Goal: Task Accomplishment & Management: Use online tool/utility

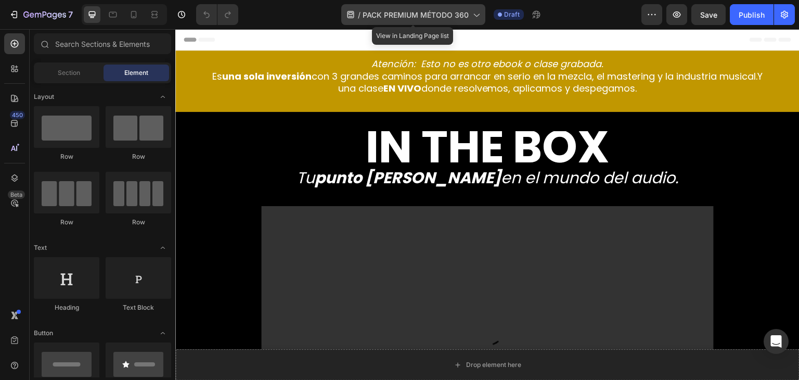
click at [477, 14] on icon at bounding box center [476, 14] width 10 height 10
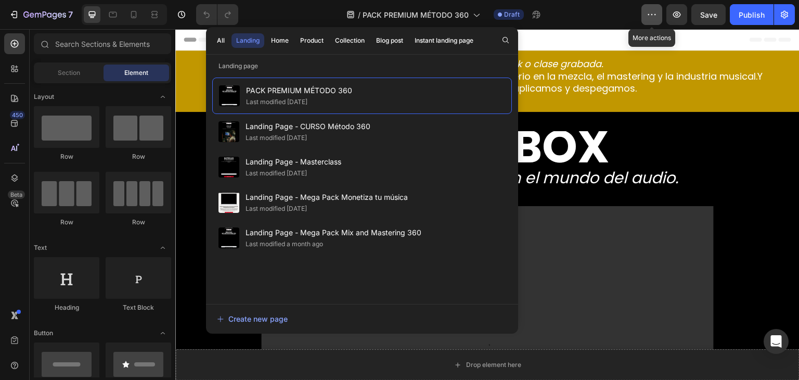
drag, startPoint x: 323, startPoint y: 88, endPoint x: 657, endPoint y: 15, distance: 341.9
click at [657, 15] on icon "button" at bounding box center [652, 14] width 10 height 10
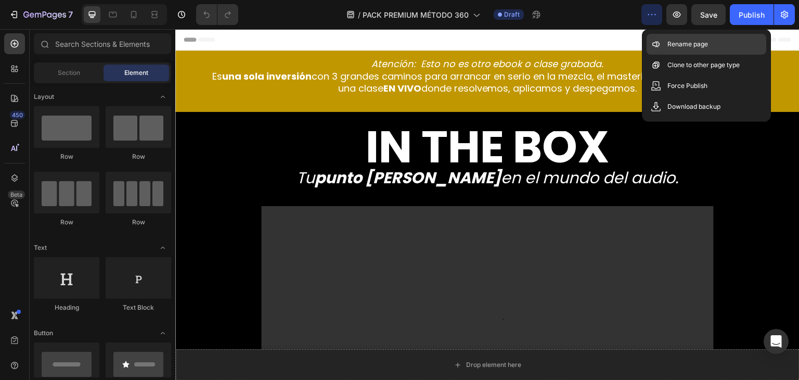
click at [670, 46] on p "Rename page" at bounding box center [688, 44] width 41 height 10
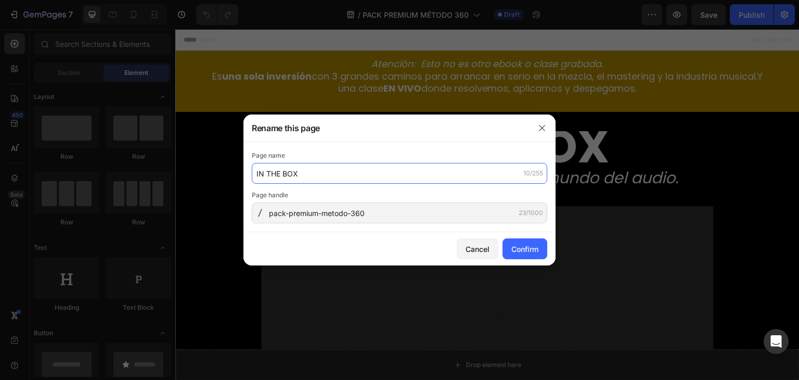
type input "IN THE BOX"
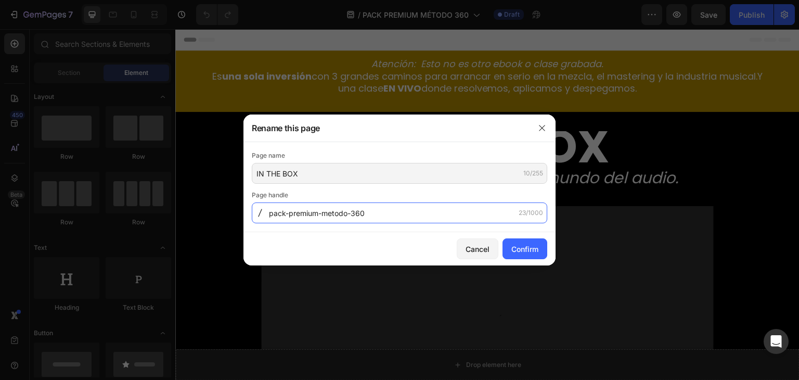
click at [366, 213] on input "pack-premium-metodo-360" at bounding box center [400, 212] width 296 height 21
type input "INTHEBOX"
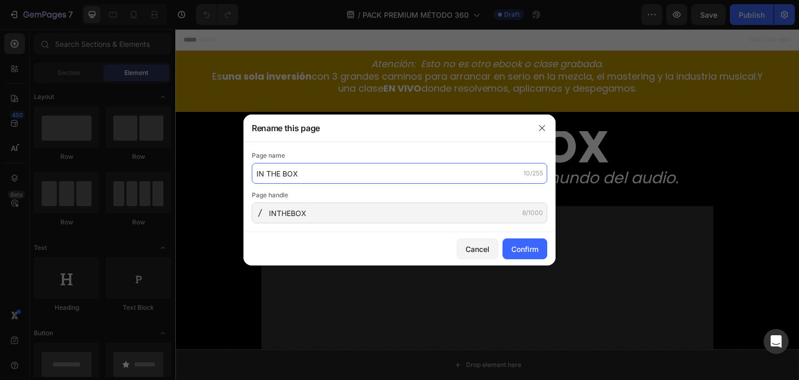
click at [255, 181] on input "IN THE BOX" at bounding box center [400, 173] width 296 height 21
type input "LANDING IN THE BOX"
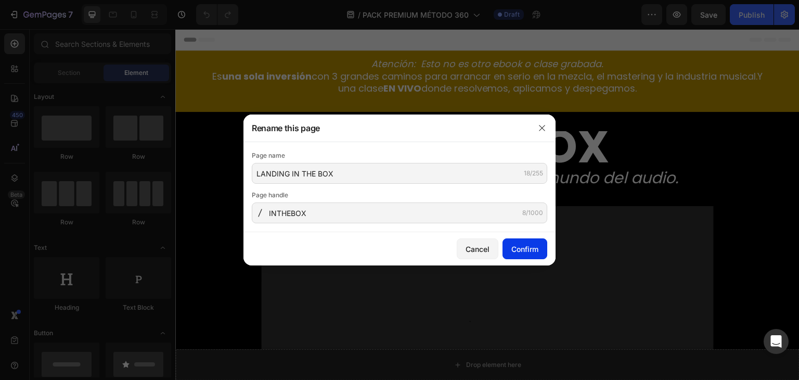
click at [516, 246] on div "Confirm" at bounding box center [525, 249] width 27 height 11
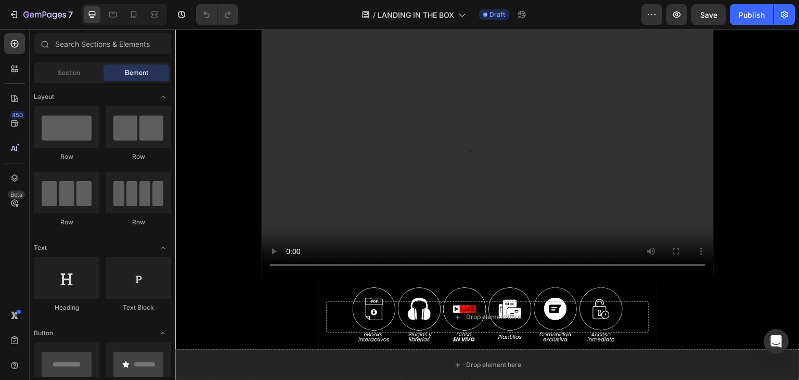
scroll to position [293, 0]
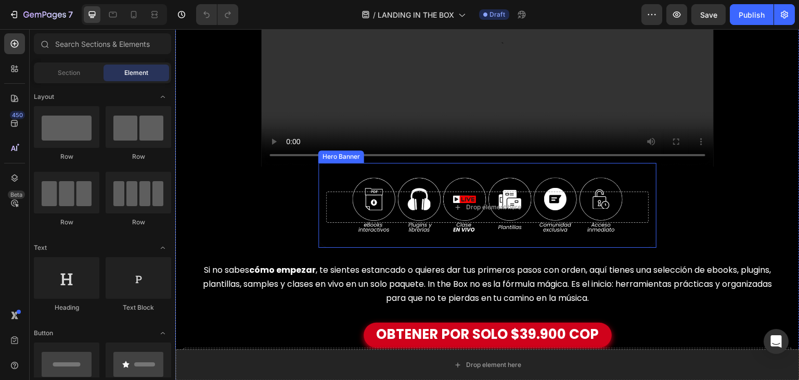
click at [605, 233] on div "Background Image" at bounding box center [487, 205] width 338 height 85
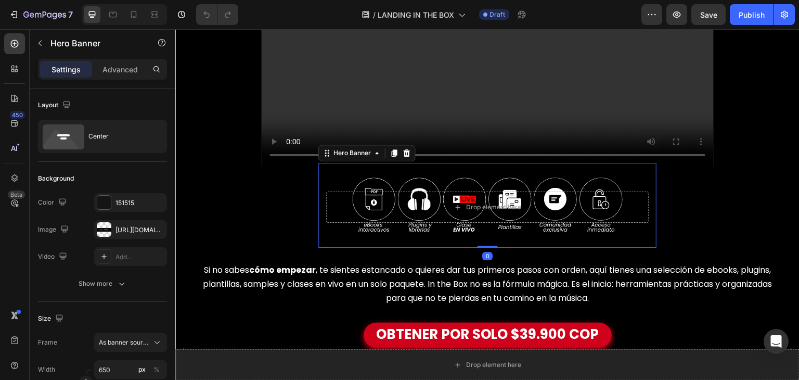
scroll to position [415, 0]
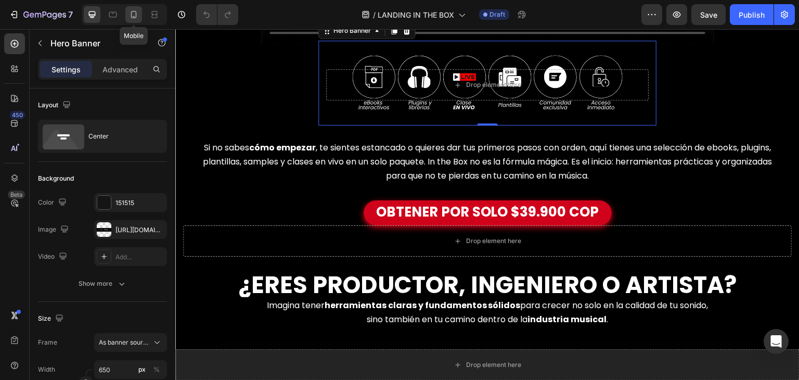
click at [133, 9] on icon at bounding box center [134, 14] width 10 height 10
type input "100"
type input "100%"
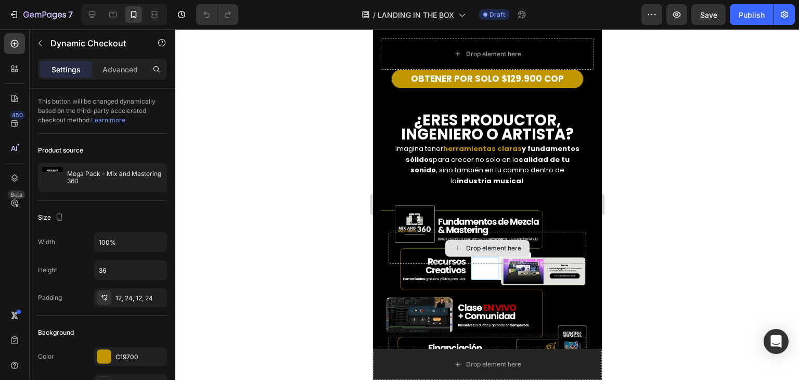
scroll to position [423, 0]
